Goal: Information Seeking & Learning: Understand process/instructions

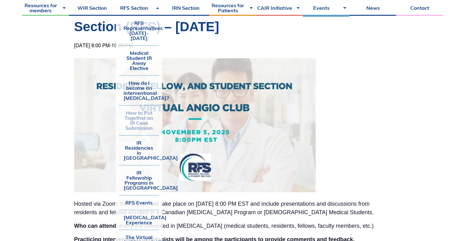
scroll to position [113, 0]
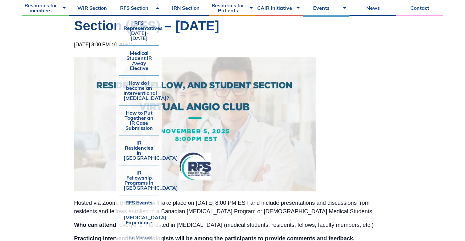
click at [146, 236] on link "The Virtual [MEDICAL_DATA] Suite" at bounding box center [139, 242] width 41 height 25
click at [141, 108] on link "How to Put Together an IR Case Submission" at bounding box center [139, 120] width 41 height 30
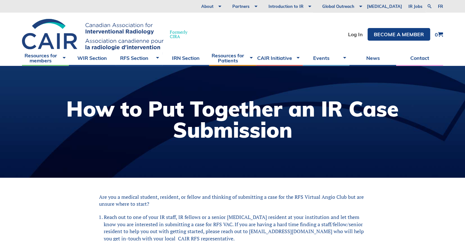
click at [96, 102] on h1 "How to Put Together an IR Case Submission" at bounding box center [232, 119] width 452 height 42
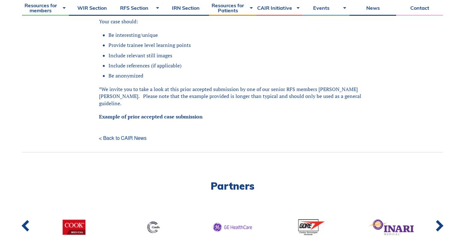
scroll to position [277, 0]
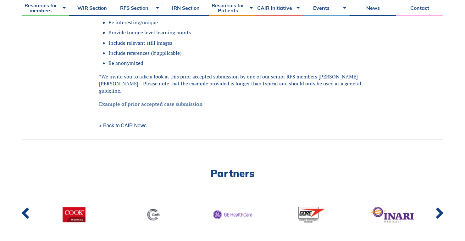
click at [116, 100] on link "Example of prior accepted case submission" at bounding box center [150, 103] width 103 height 7
